Goal: Information Seeking & Learning: Learn about a topic

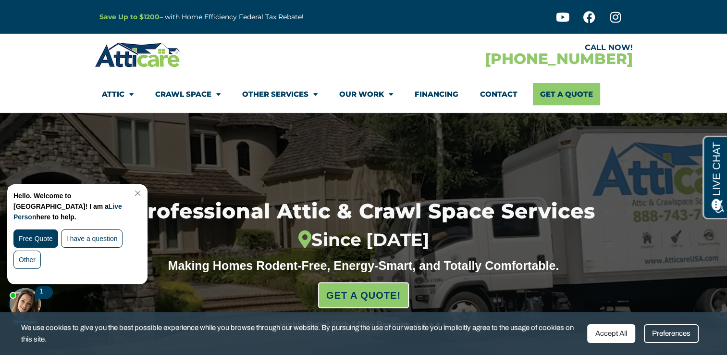
click at [143, 193] on link "Close Chat" at bounding box center [136, 192] width 13 height 7
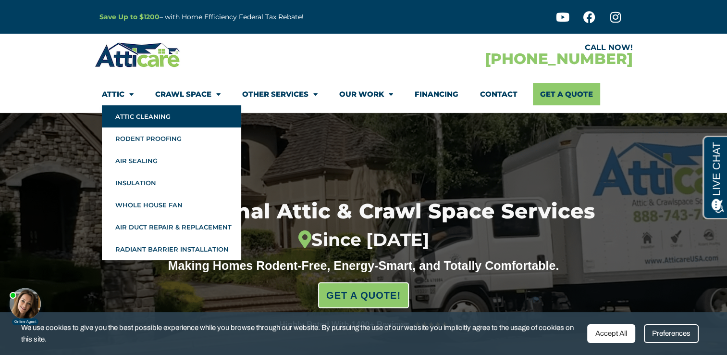
click at [147, 115] on link "Attic Cleaning" at bounding box center [171, 116] width 139 height 22
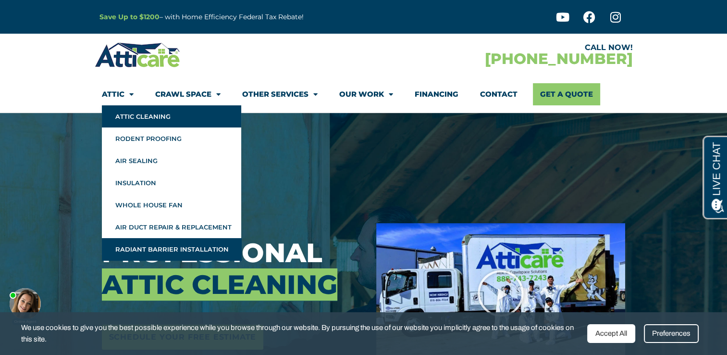
click at [137, 249] on link "Radiant Barrier Installation" at bounding box center [171, 249] width 139 height 22
click at [137, 248] on link "Radiant Barrier Installation" at bounding box center [171, 249] width 139 height 22
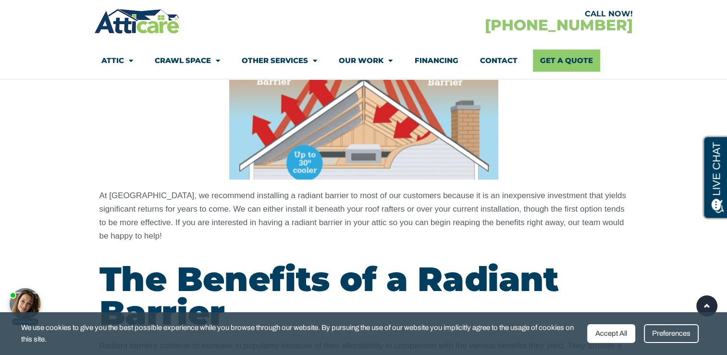
scroll to position [1058, 0]
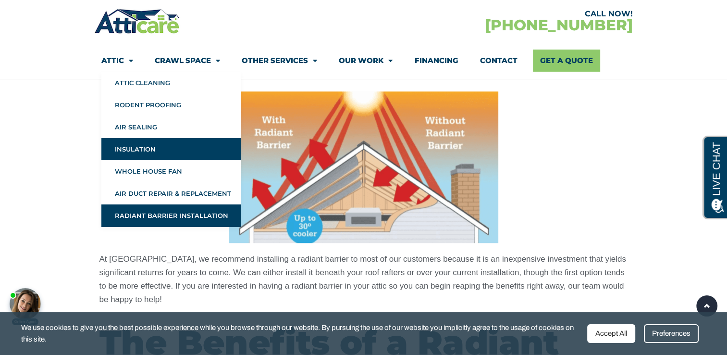
click at [138, 149] on link "Insulation" at bounding box center [170, 149] width 139 height 22
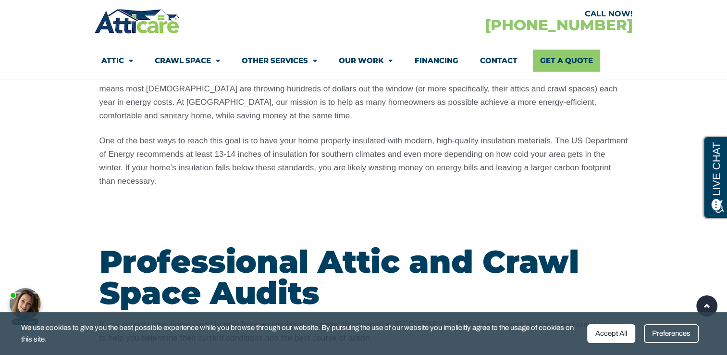
scroll to position [914, 0]
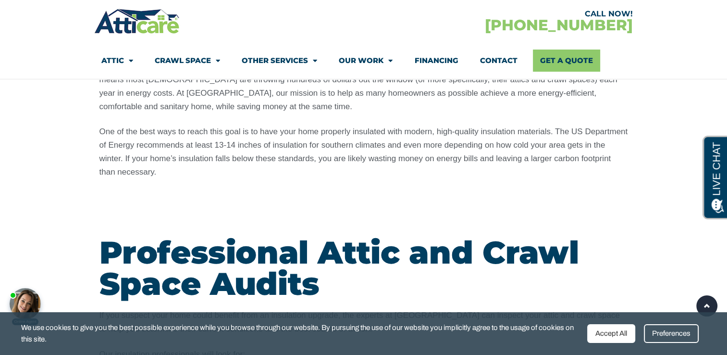
click at [649, 148] on section "According to the North American Insulation Manufacturers Association, 90% of ho…" at bounding box center [363, 23] width 727 height 370
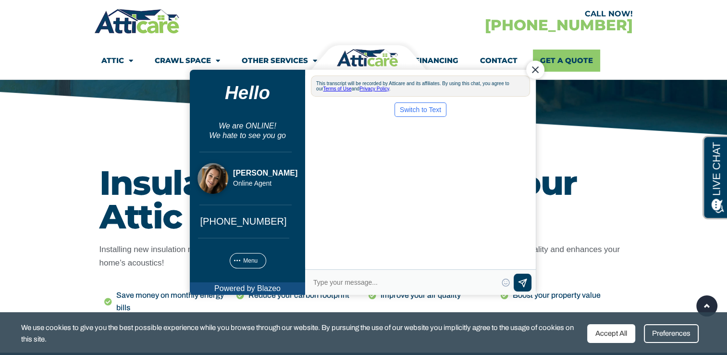
scroll to position [0, 0]
